Goal: Task Accomplishment & Management: Manage account settings

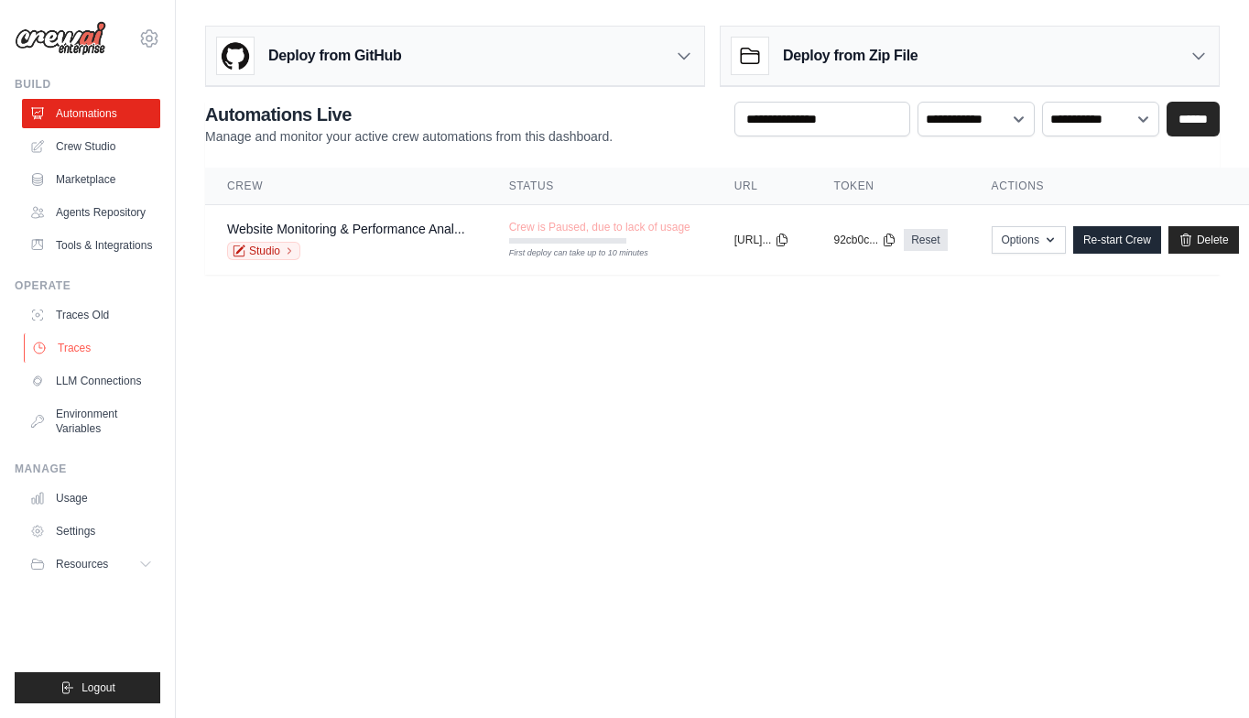
click at [80, 349] on link "Traces" at bounding box center [93, 347] width 138 height 29
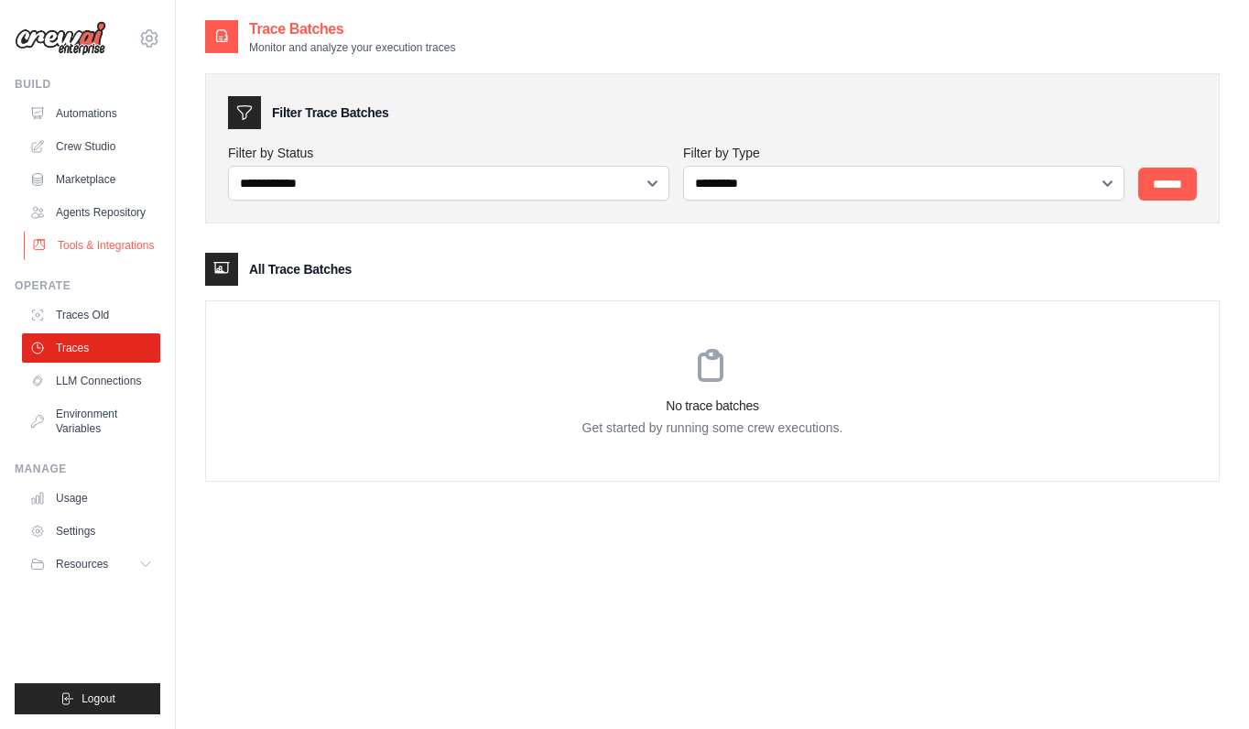
click at [100, 251] on link "Tools & Integrations" at bounding box center [93, 245] width 138 height 29
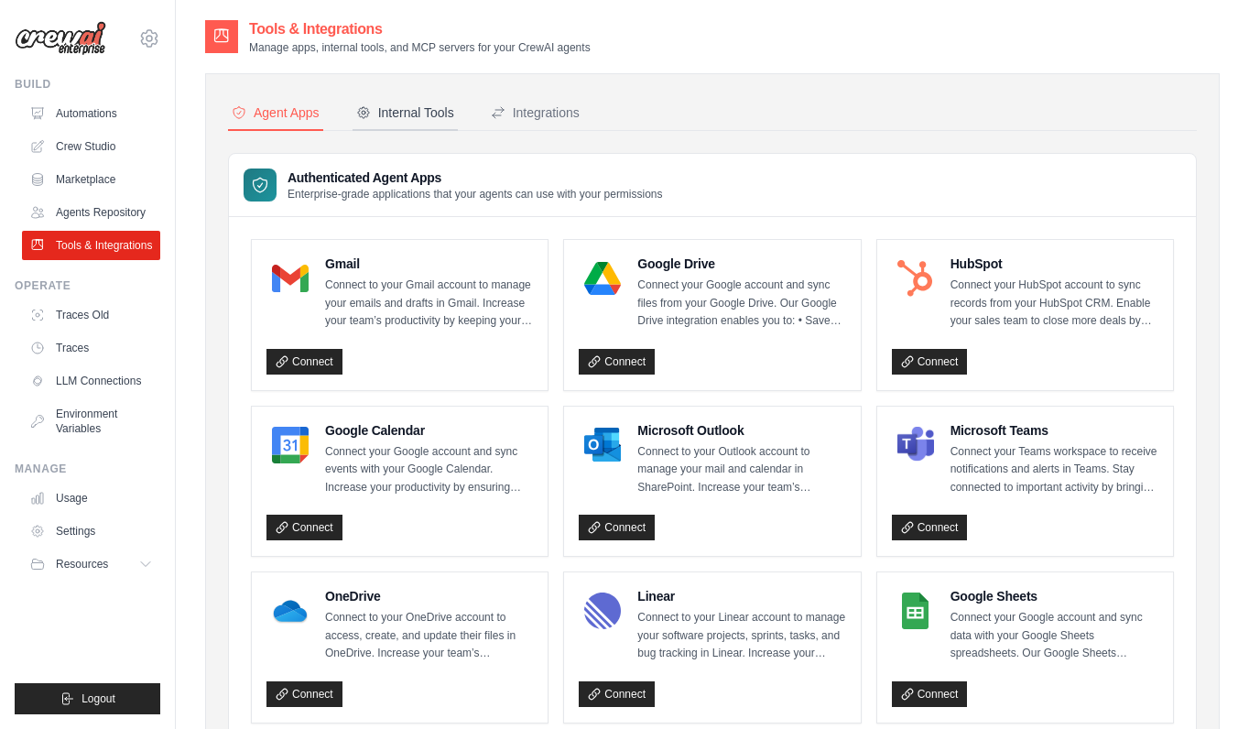
click at [414, 114] on div "Internal Tools" at bounding box center [405, 112] width 98 height 18
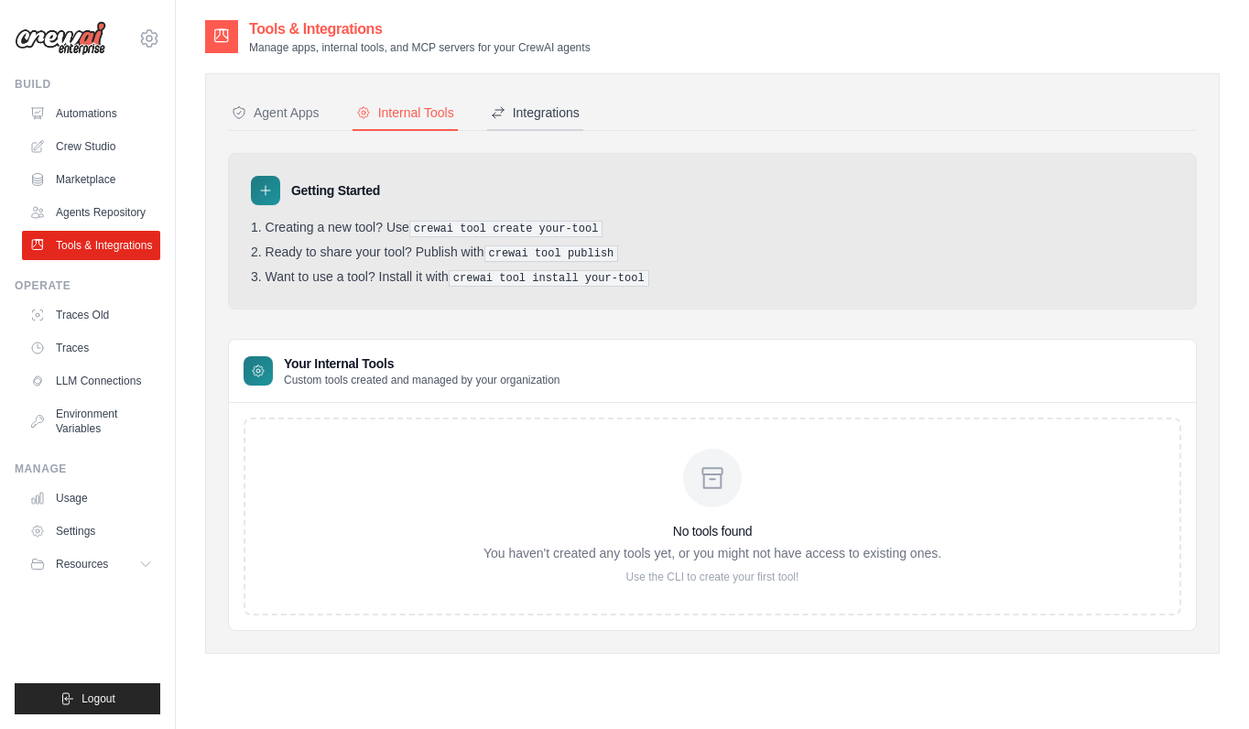
click at [538, 110] on div "Integrations" at bounding box center [535, 112] width 89 height 18
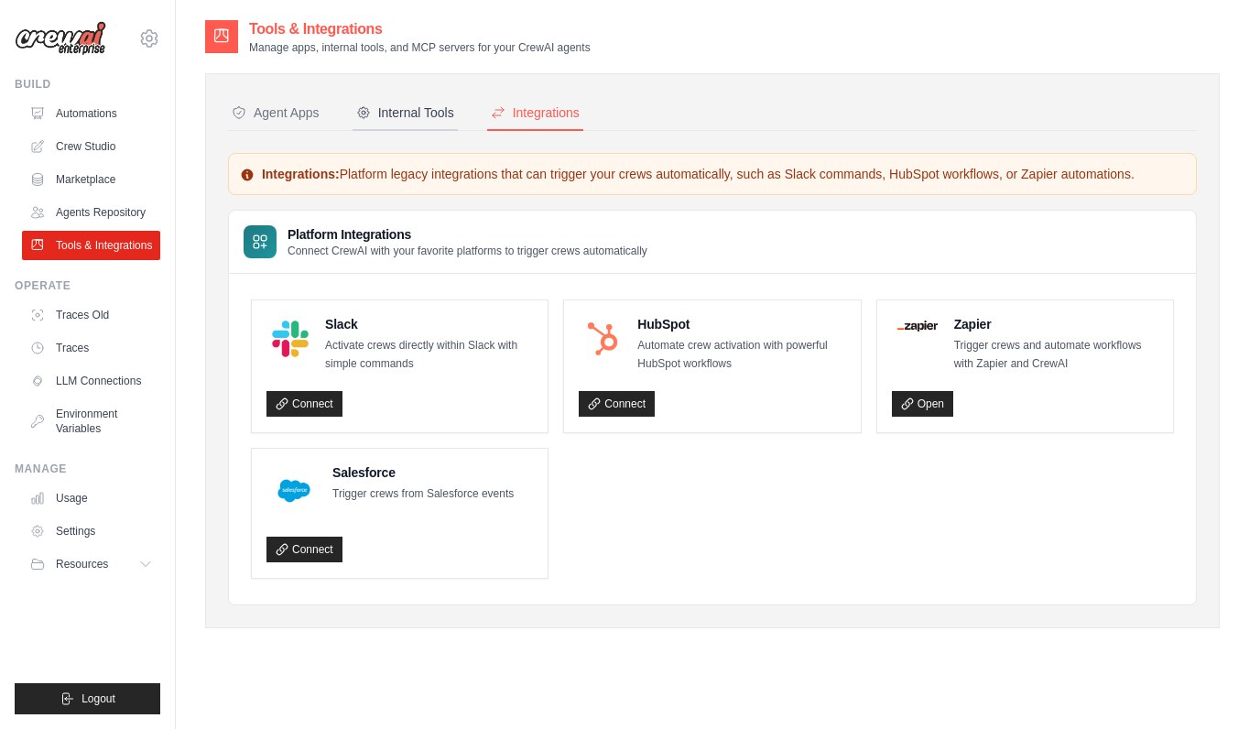
click at [410, 120] on div "Internal Tools" at bounding box center [405, 112] width 98 height 18
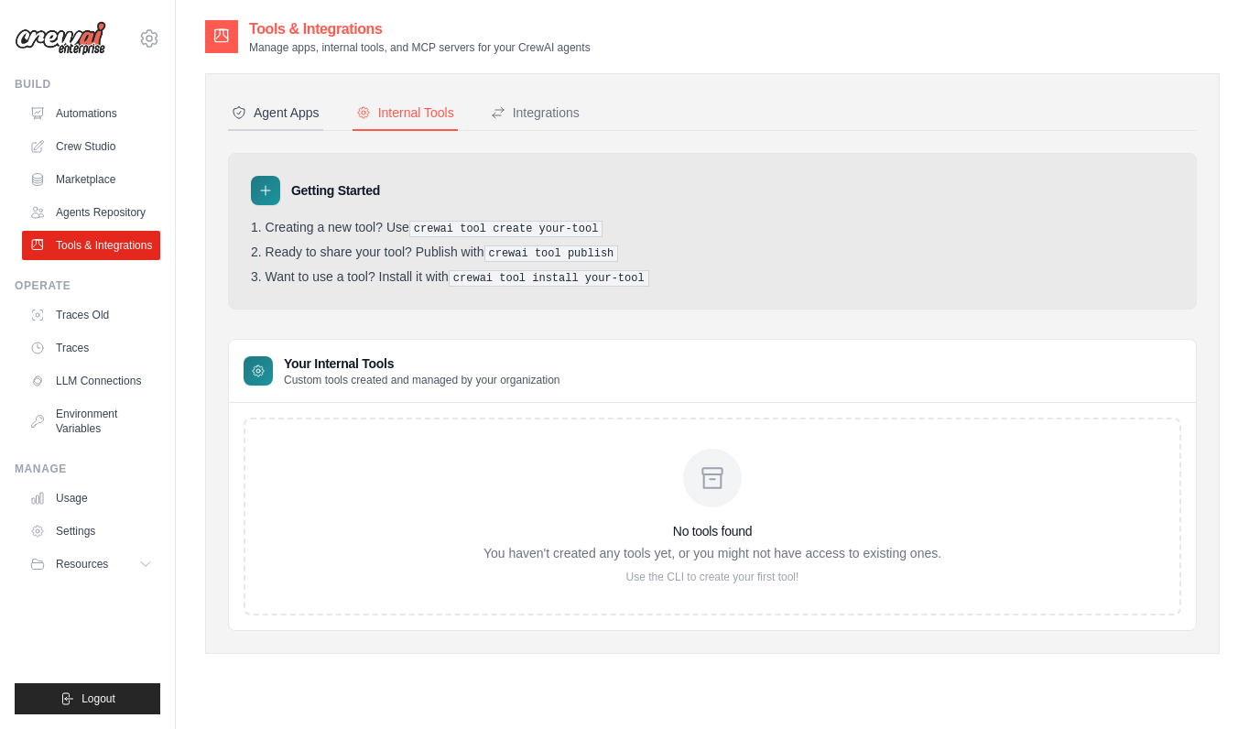
click at [269, 106] on div "Agent Apps" at bounding box center [276, 112] width 88 height 18
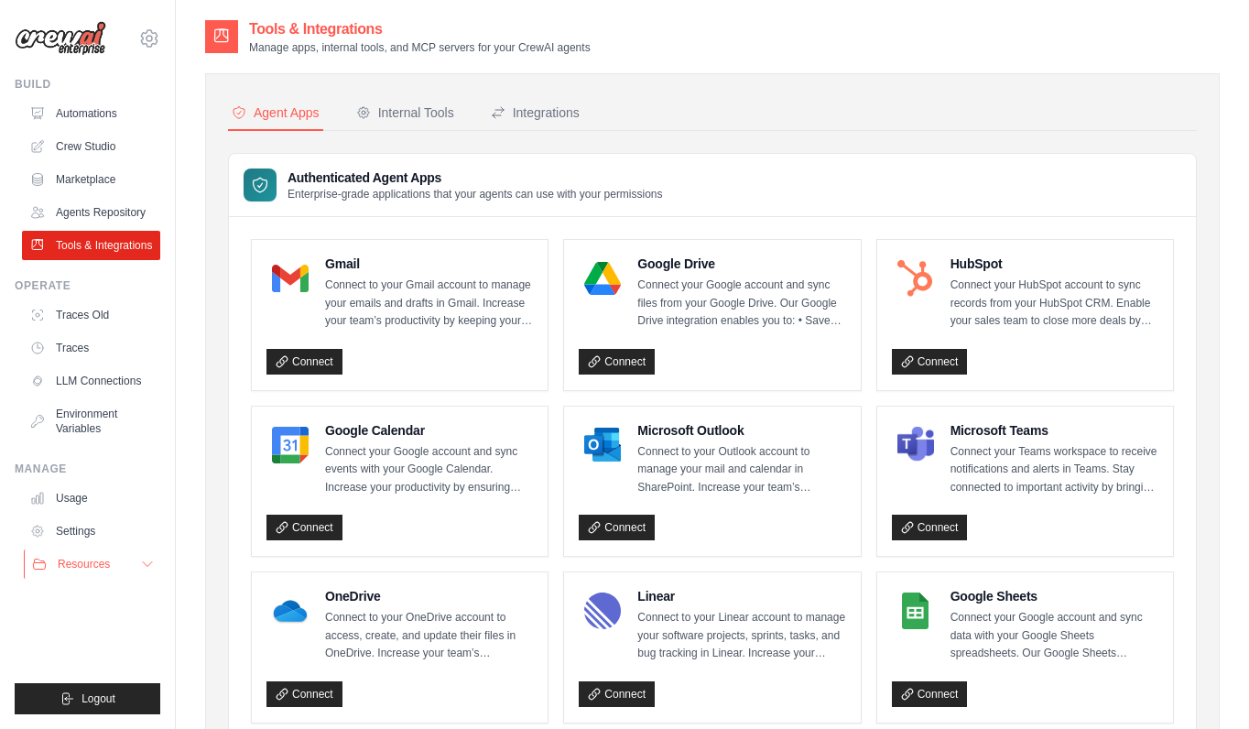
click at [151, 560] on icon at bounding box center [147, 564] width 15 height 15
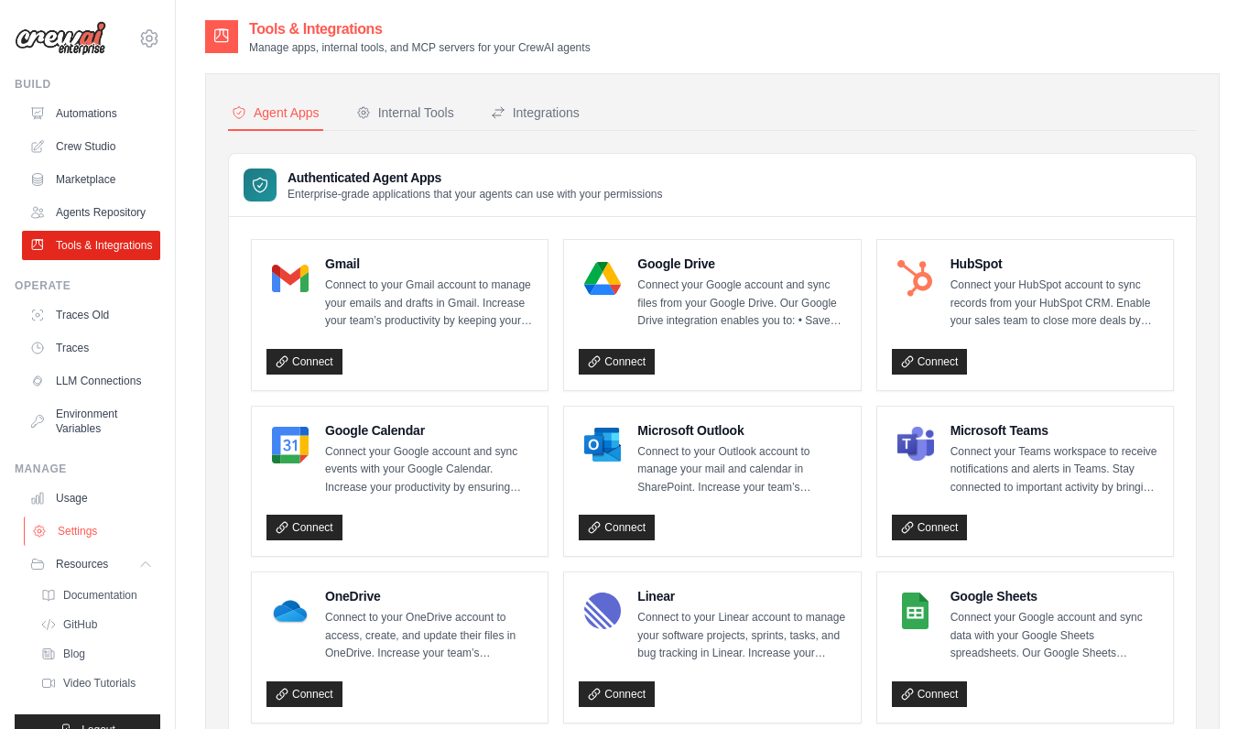
click at [71, 546] on link "Settings" at bounding box center [93, 531] width 138 height 29
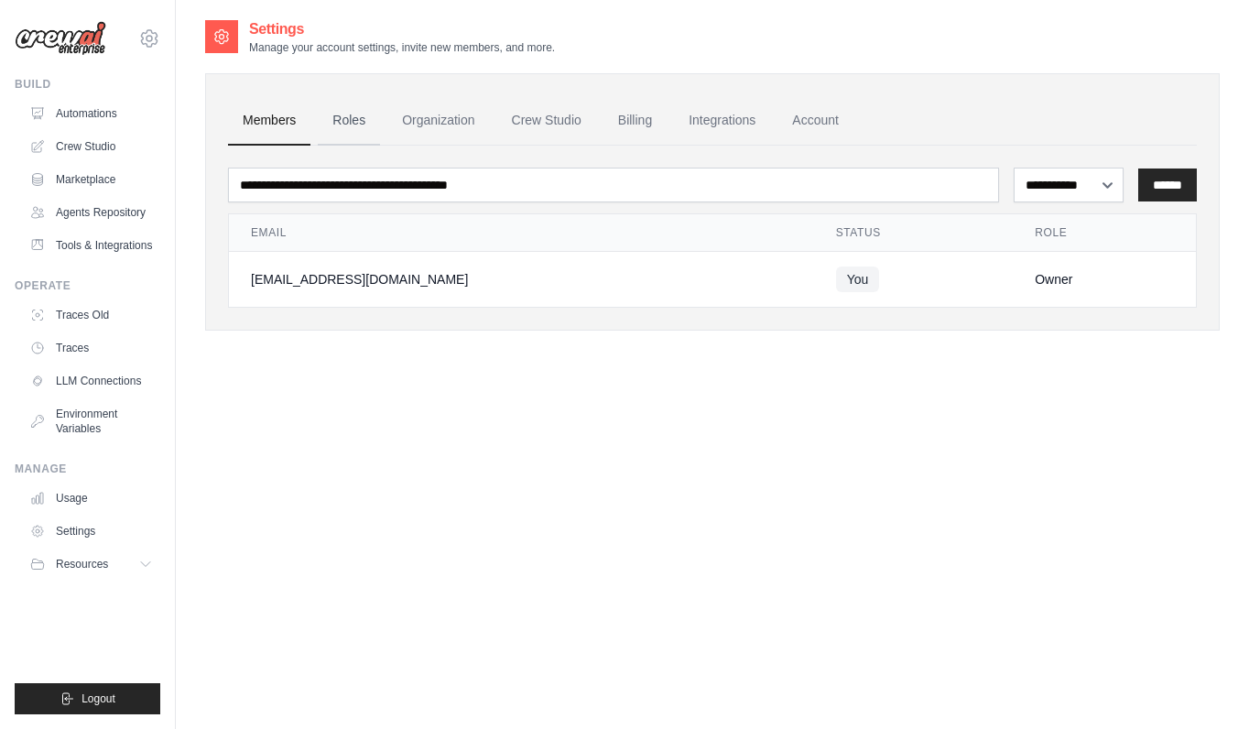
click at [348, 119] on link "Roles" at bounding box center [349, 120] width 62 height 49
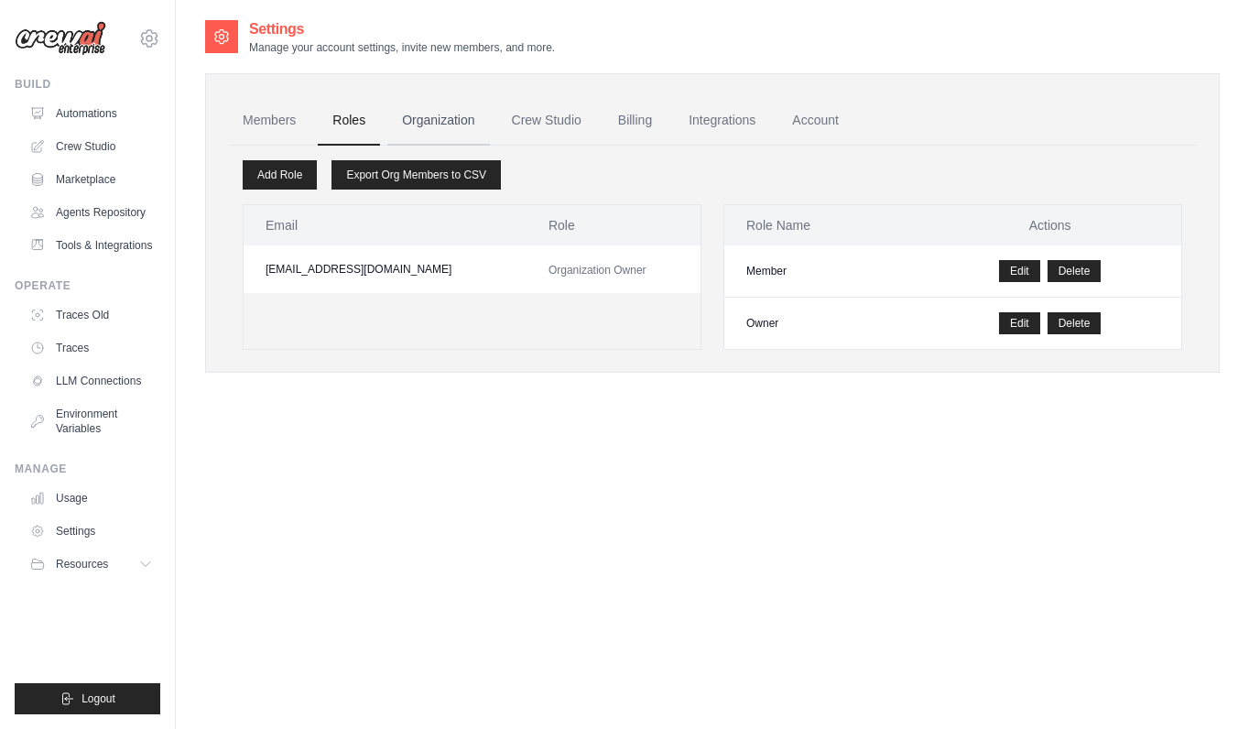
click at [420, 114] on link "Organization" at bounding box center [438, 120] width 102 height 49
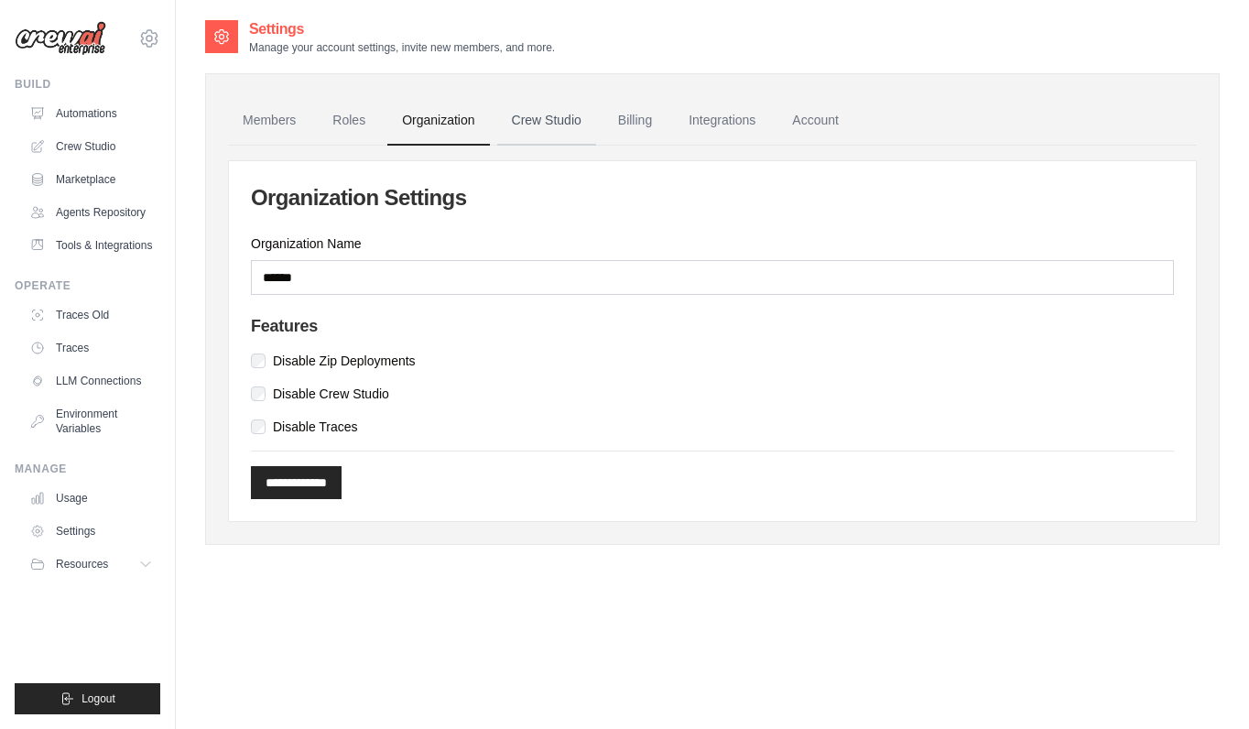
click at [543, 126] on link "Crew Studio" at bounding box center [546, 120] width 99 height 49
